Goal: Task Accomplishment & Management: Use online tool/utility

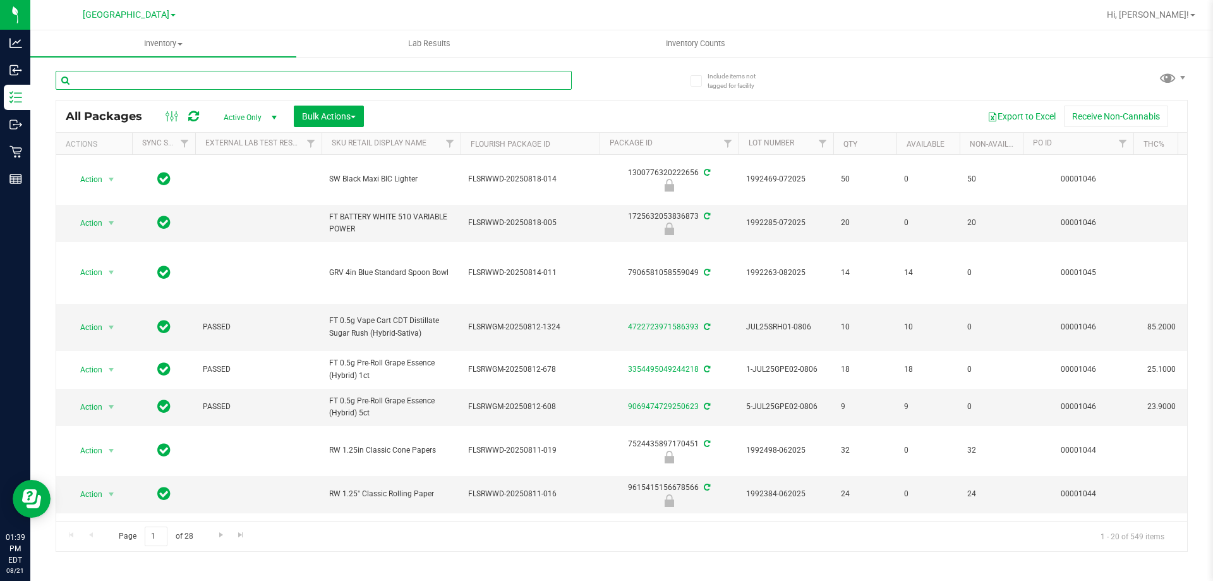
click at [215, 77] on input "text" at bounding box center [314, 80] width 516 height 19
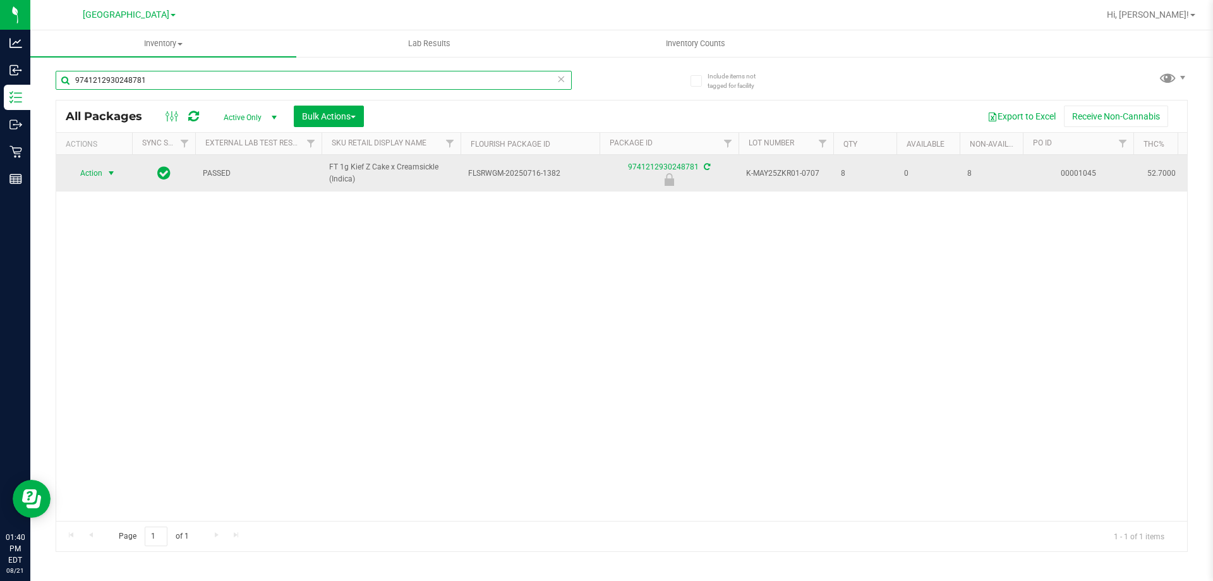
type input "9741212930248781"
click at [100, 176] on span "Action" at bounding box center [86, 173] width 34 height 18
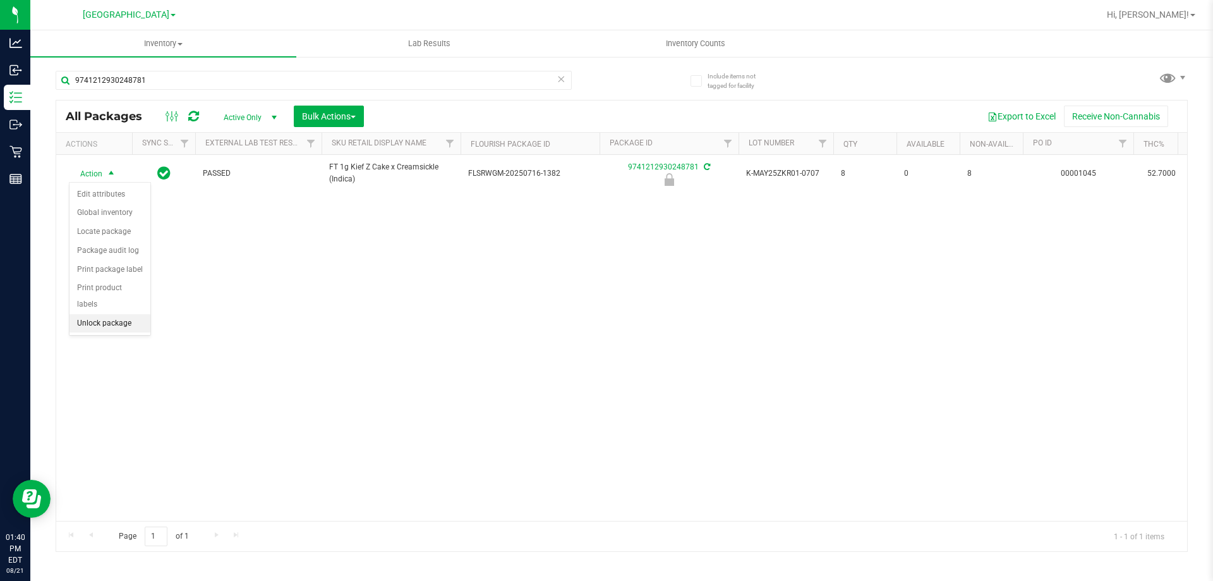
click at [102, 314] on li "Unlock package" at bounding box center [110, 323] width 81 height 19
